Goal: Browse casually

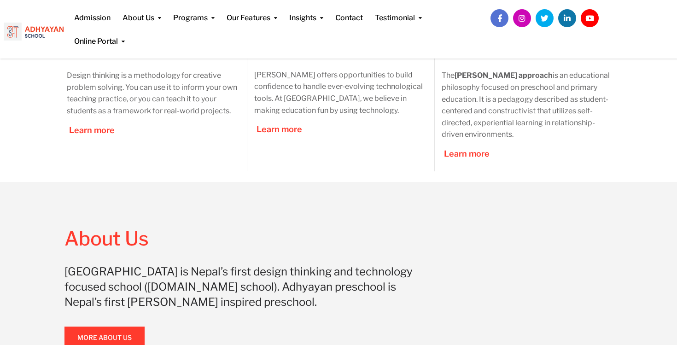
scroll to position [561, 0]
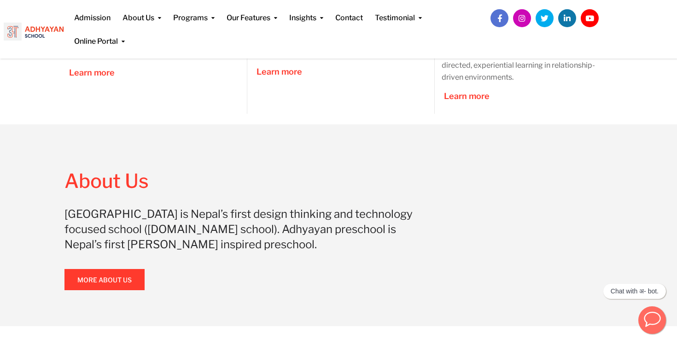
click at [655, 317] on icon "button" at bounding box center [651, 318] width 17 height 17
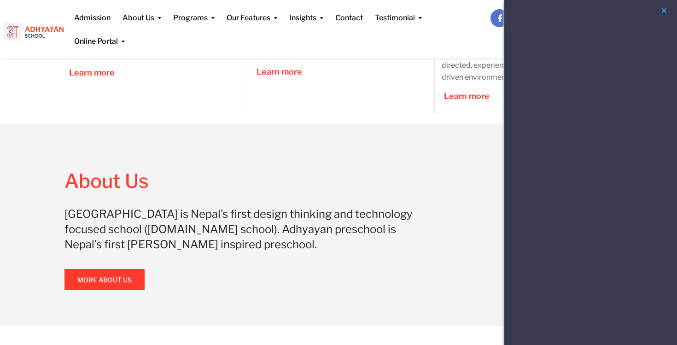
click at [454, 162] on div "About Us Adhyayan School is Nepal’s first design thinking and technology focuse…" at bounding box center [338, 225] width 677 height 202
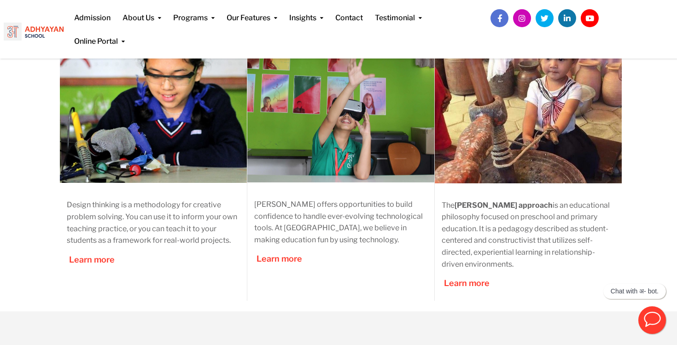
scroll to position [229, 0]
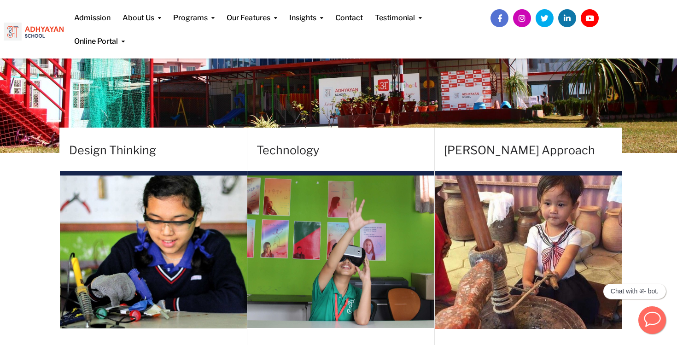
click at [652, 315] on icon "button" at bounding box center [651, 318] width 17 height 17
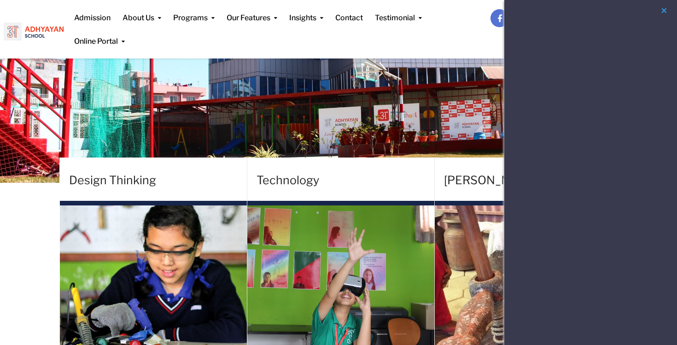
scroll to position [151, 0]
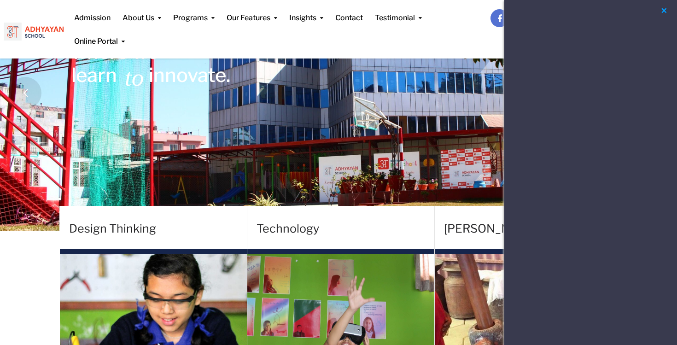
click at [663, 11] on button "button" at bounding box center [663, 11] width 11 height 12
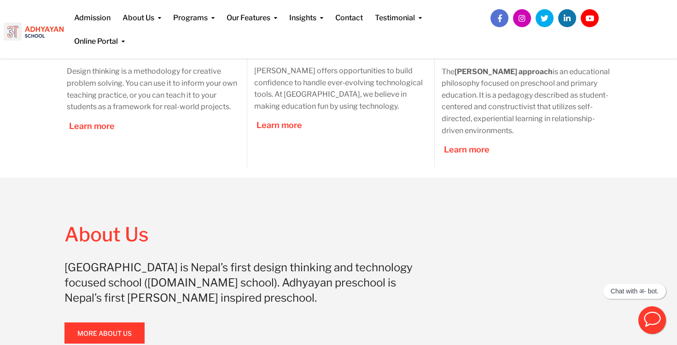
scroll to position [438, 0]
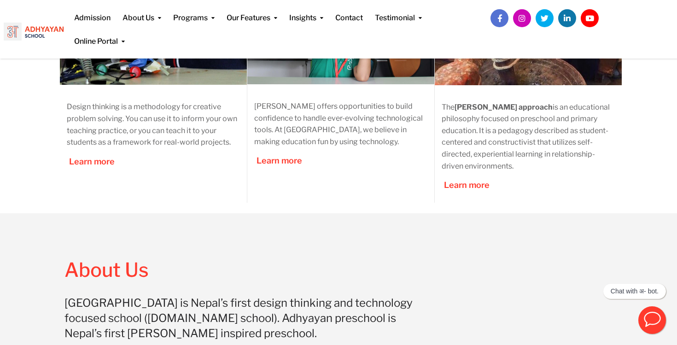
scroll to position [542, 0]
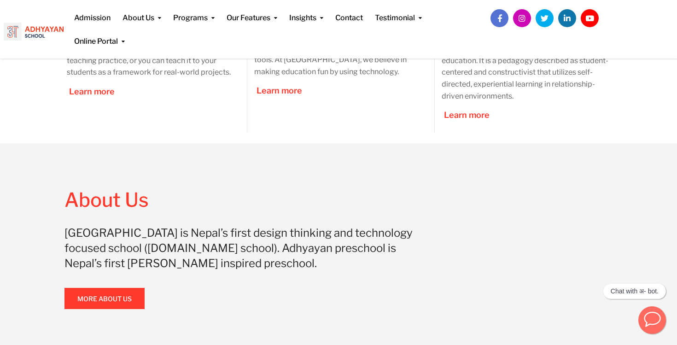
click at [651, 323] on icon "button" at bounding box center [651, 318] width 17 height 17
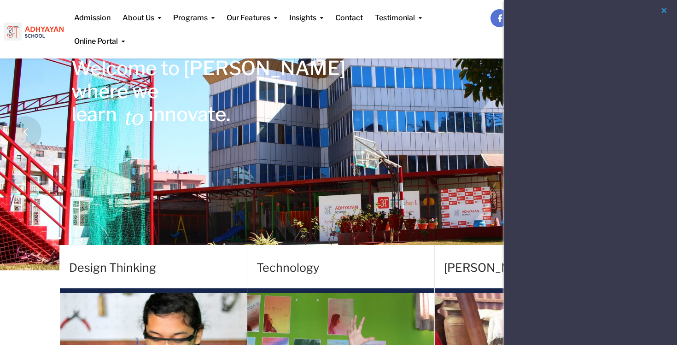
scroll to position [0, 0]
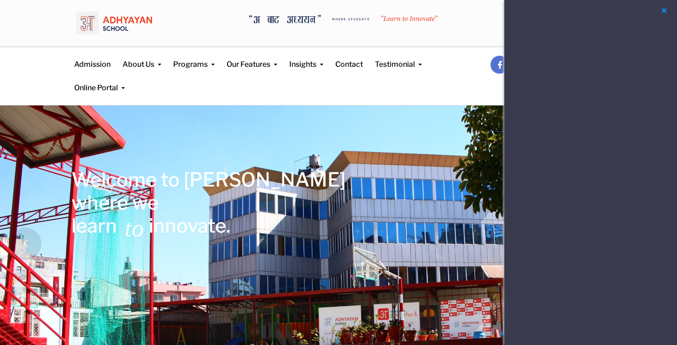
click at [662, 11] on button "button" at bounding box center [663, 11] width 11 height 12
